Goal: Task Accomplishment & Management: Use online tool/utility

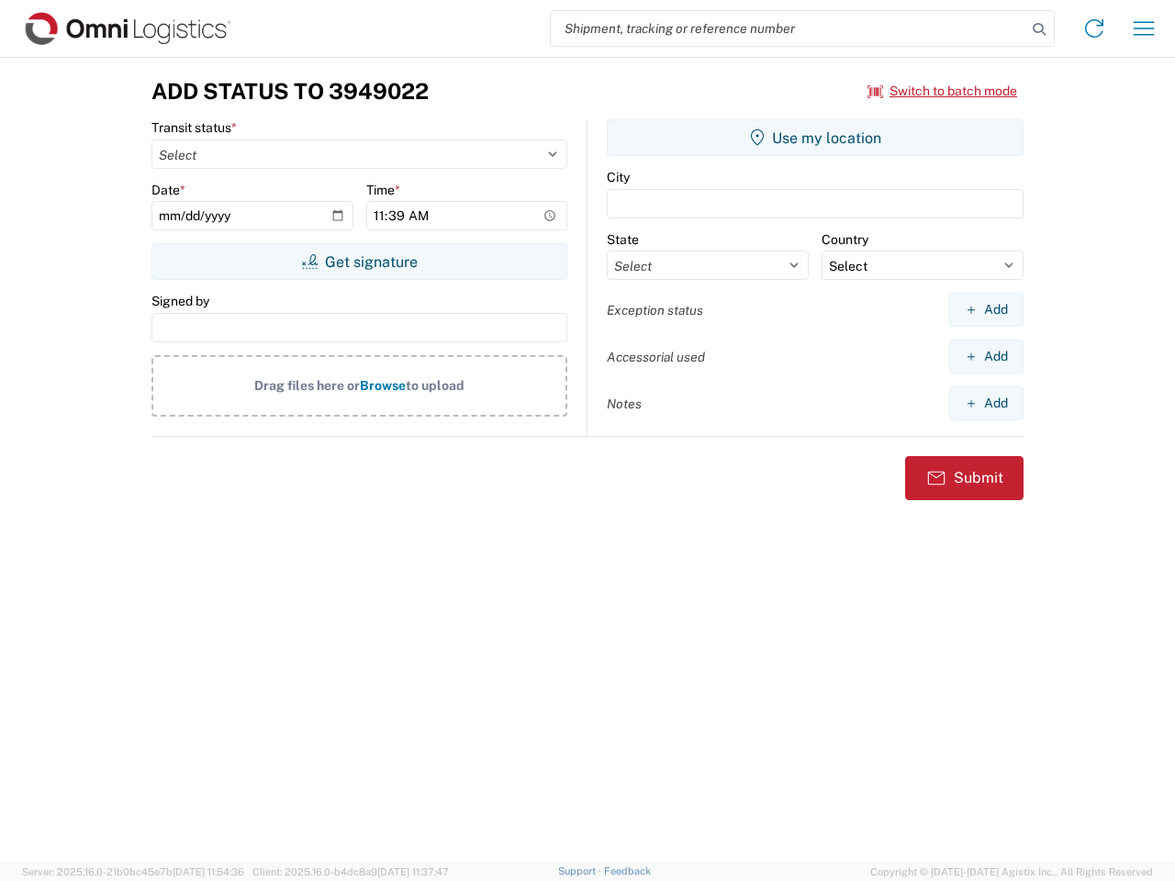
click at [789, 28] on input "search" at bounding box center [789, 28] width 476 height 35
click at [1039, 29] on icon at bounding box center [1039, 30] width 26 height 26
click at [1094, 28] on icon at bounding box center [1094, 28] width 29 height 29
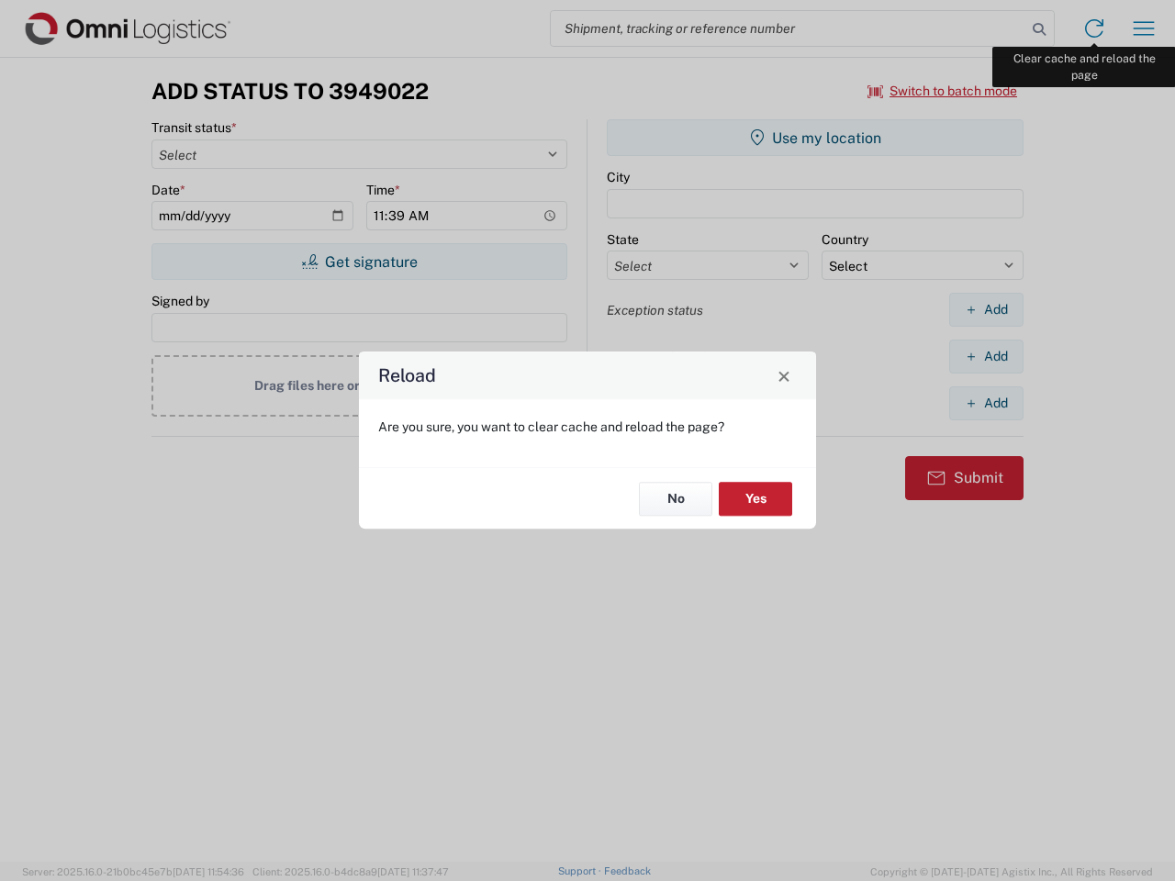
click at [1144, 28] on div "Reload Are you sure, you want to clear cache and reload the page? No Yes" at bounding box center [587, 440] width 1175 height 881
click at [943, 91] on div "Reload Are you sure, you want to clear cache and reload the page? No Yes" at bounding box center [587, 440] width 1175 height 881
click at [359, 262] on div "Reload Are you sure, you want to clear cache and reload the page? No Yes" at bounding box center [587, 440] width 1175 height 881
click at [815, 138] on div "Reload Are you sure, you want to clear cache and reload the page? No Yes" at bounding box center [587, 440] width 1175 height 881
click at [986, 309] on div "Reload Are you sure, you want to clear cache and reload the page? No Yes" at bounding box center [587, 440] width 1175 height 881
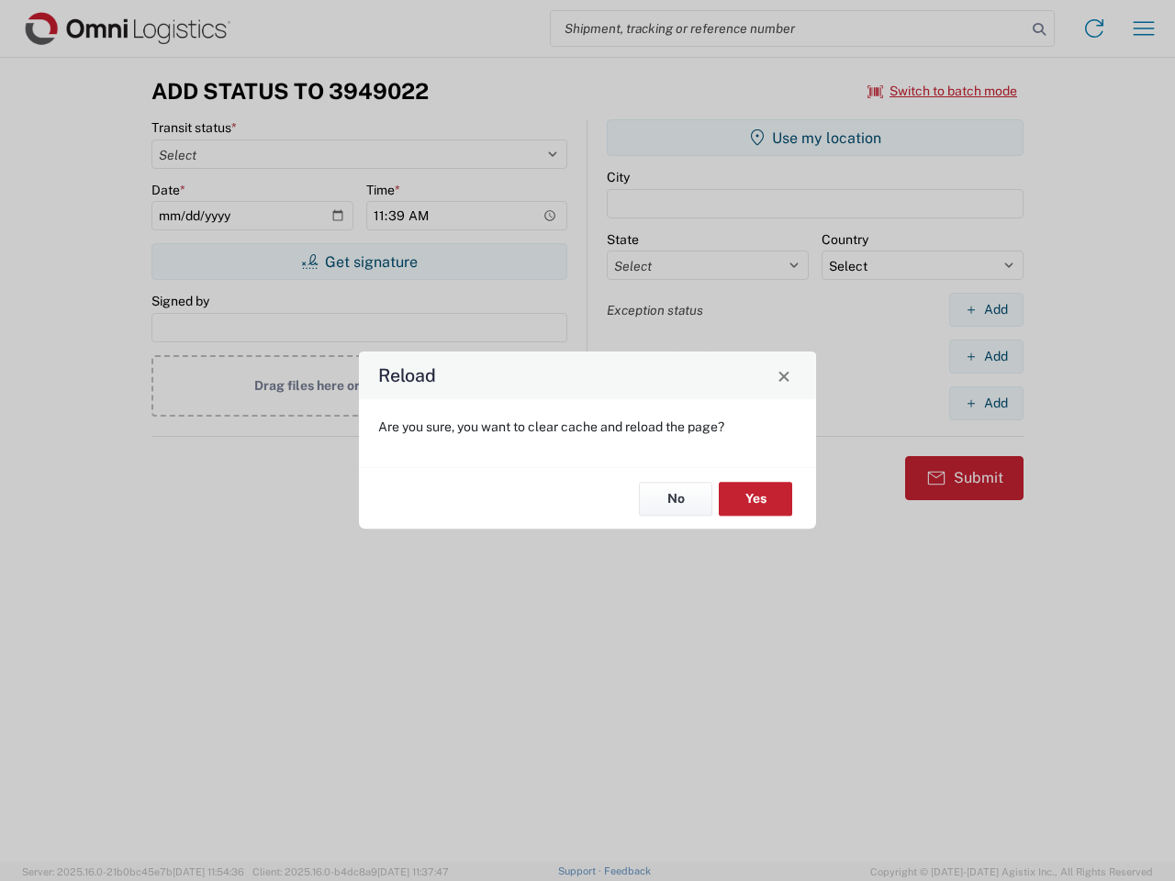
click at [986, 356] on div "Reload Are you sure, you want to clear cache and reload the page? No Yes" at bounding box center [587, 440] width 1175 height 881
click at [986, 403] on div "Reload Are you sure, you want to clear cache and reload the page? No Yes" at bounding box center [587, 440] width 1175 height 881
